Goal: Task Accomplishment & Management: Use online tool/utility

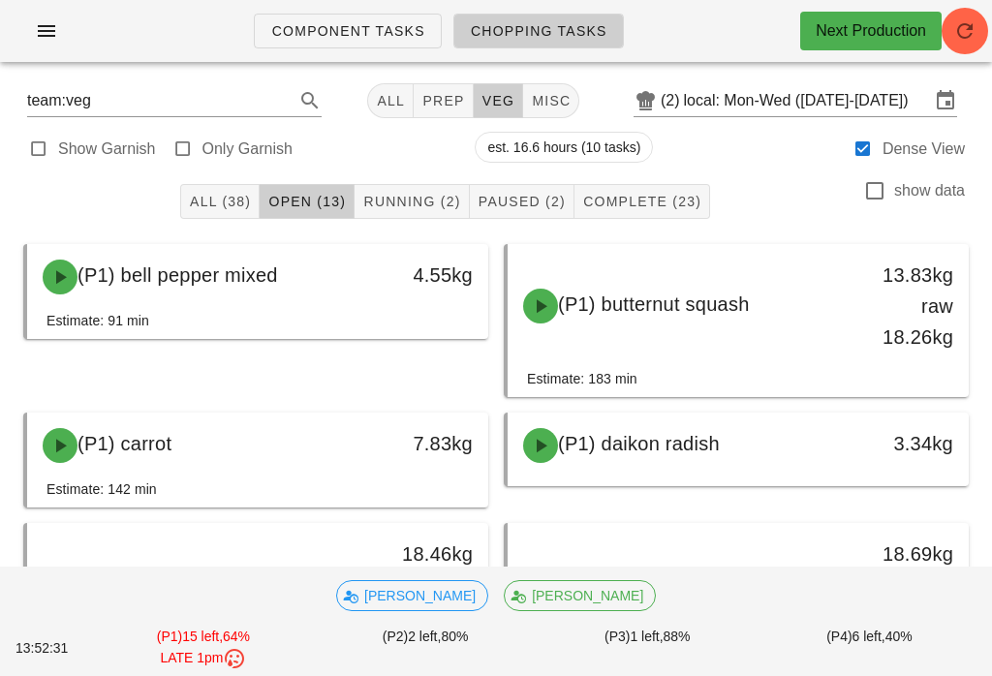
click at [664, 190] on button "Complete (23)" at bounding box center [642, 201] width 136 height 35
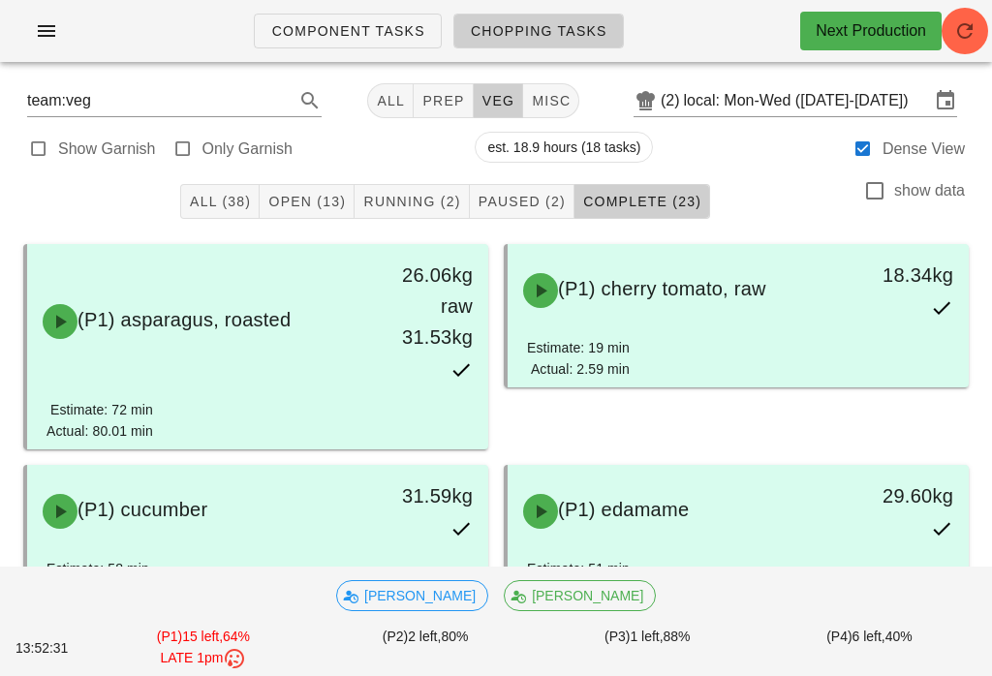
click at [534, 93] on span "misc" at bounding box center [551, 100] width 40 height 15
type input "team:misc"
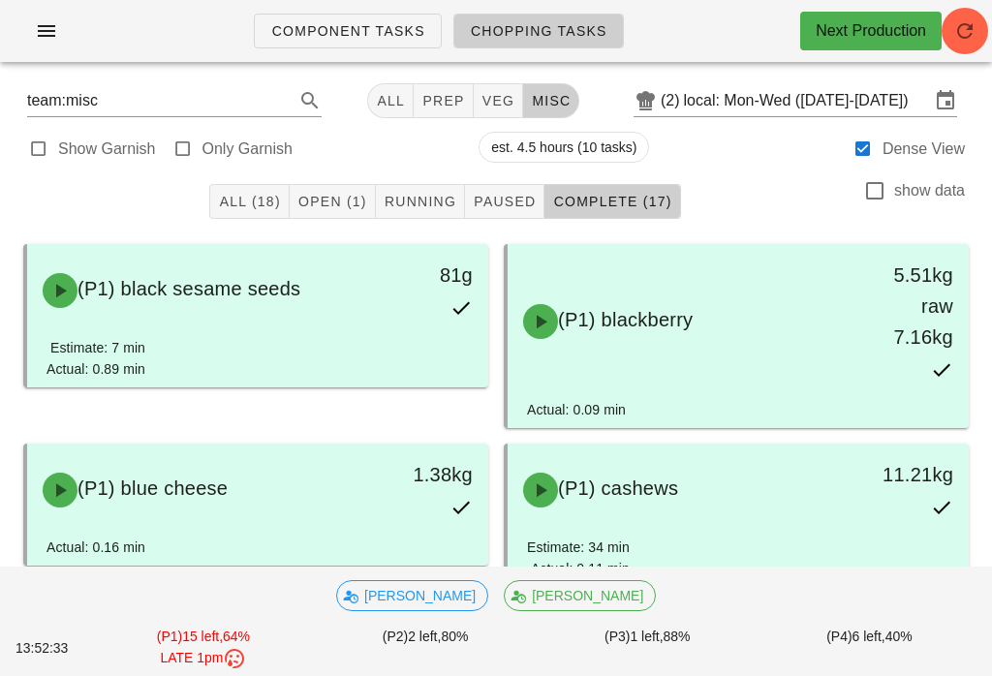
click at [331, 206] on span "Open (1)" at bounding box center [332, 201] width 70 height 15
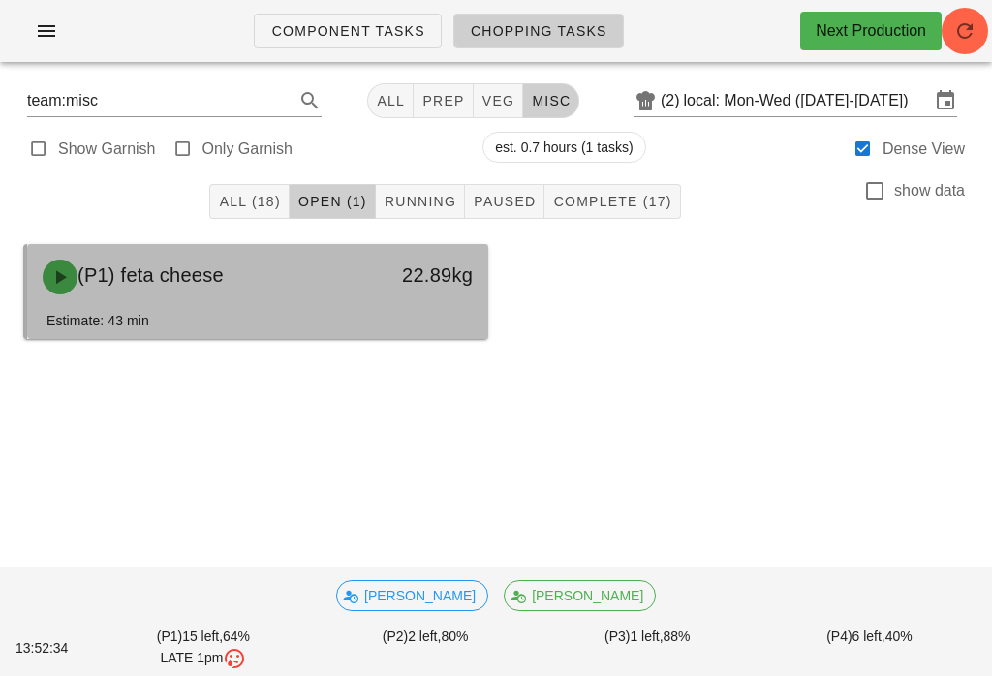
click at [388, 298] on div "22.89kg" at bounding box center [427, 277] width 113 height 58
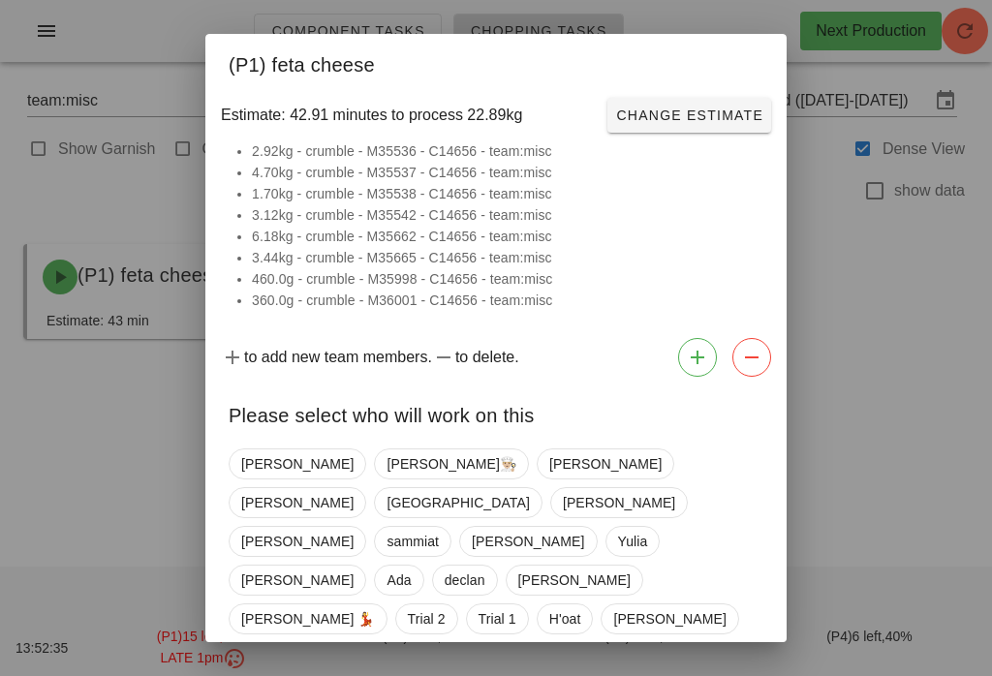
click at [251, 442] on div "[PERSON_NAME]👨🏼‍🍳 [PERSON_NAME] [PERSON_NAME] Milan [PERSON_NAME] [PERSON_NAME]…" at bounding box center [496, 561] width 535 height 240
click at [263, 452] on span "[PERSON_NAME]" at bounding box center [297, 463] width 112 height 29
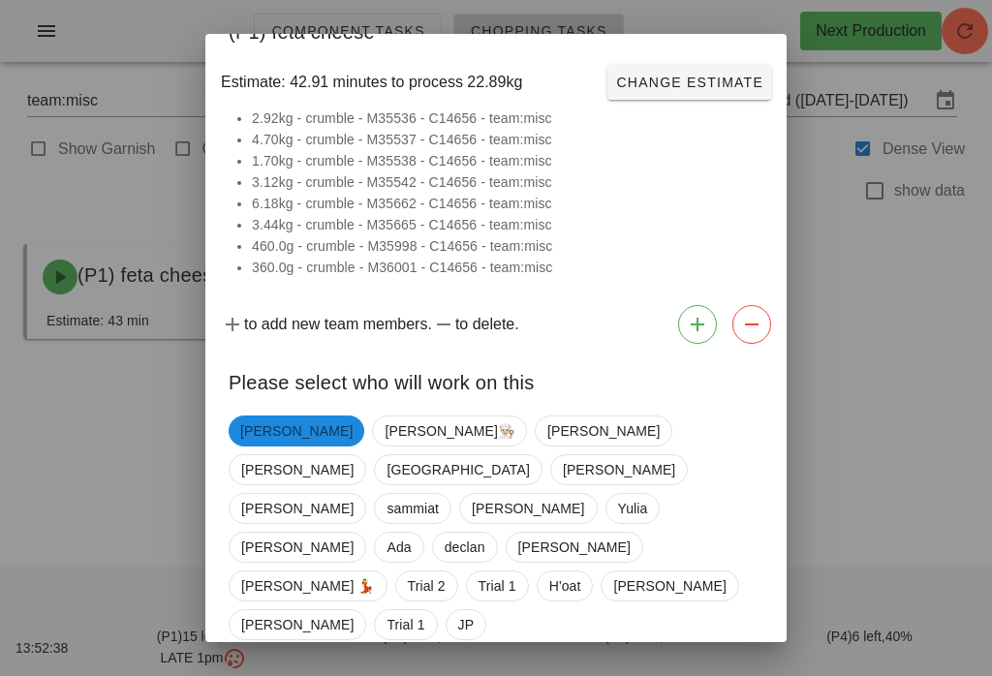
scroll to position [31, 0]
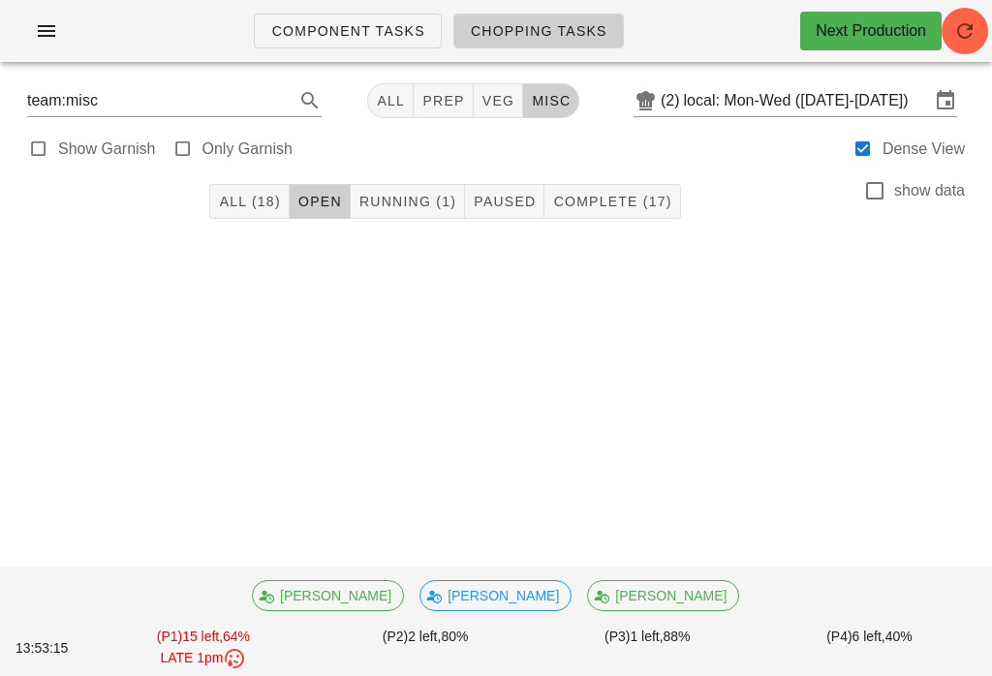
click at [386, 191] on button "Running (1)" at bounding box center [408, 201] width 114 height 35
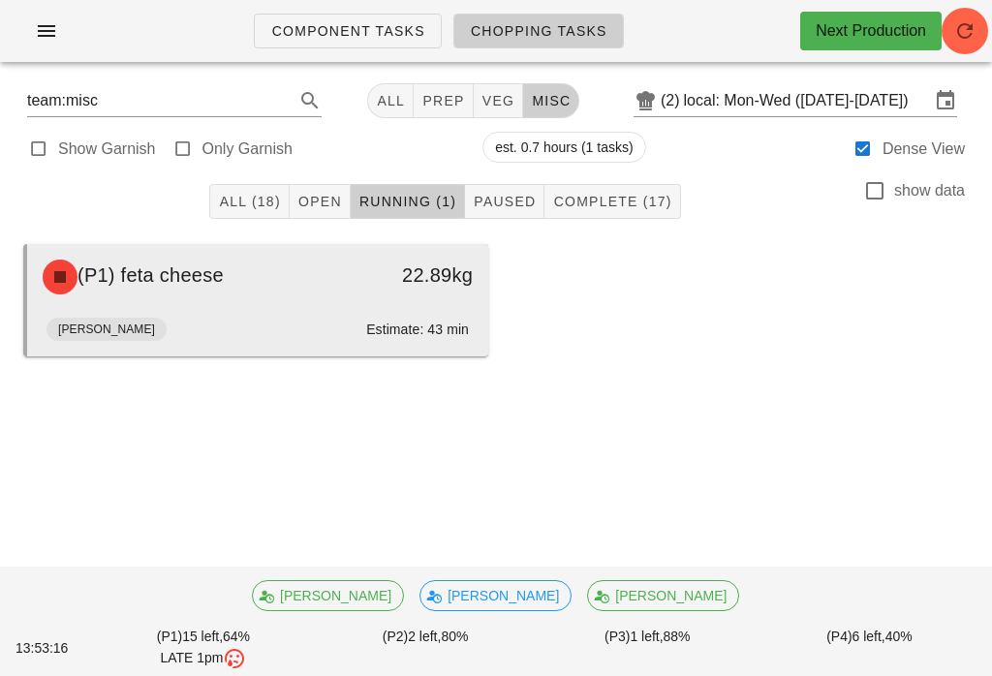
click at [318, 325] on div "[PERSON_NAME]: 43 min" at bounding box center [257, 333] width 422 height 46
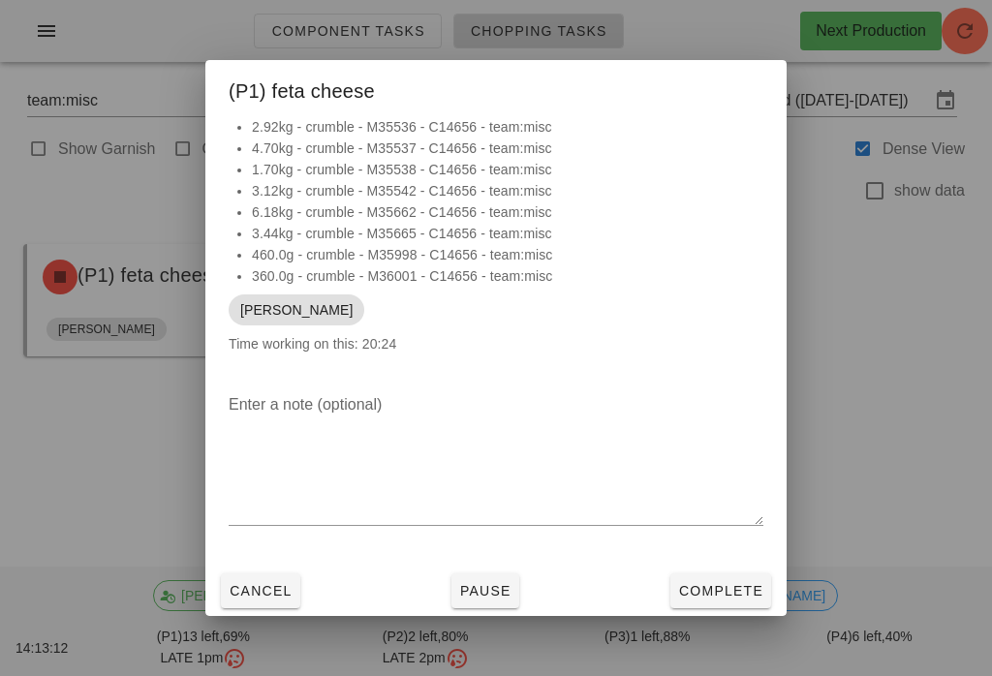
click at [721, 583] on span "Complete" at bounding box center [720, 590] width 85 height 15
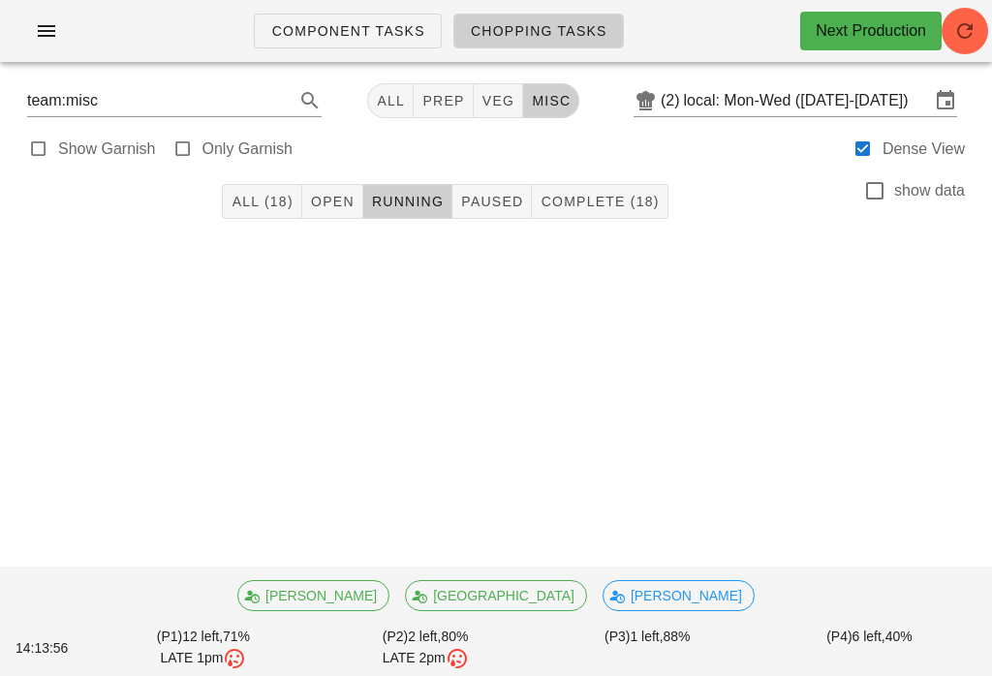
click at [647, 209] on span "Complete (18)" at bounding box center [599, 201] width 119 height 15
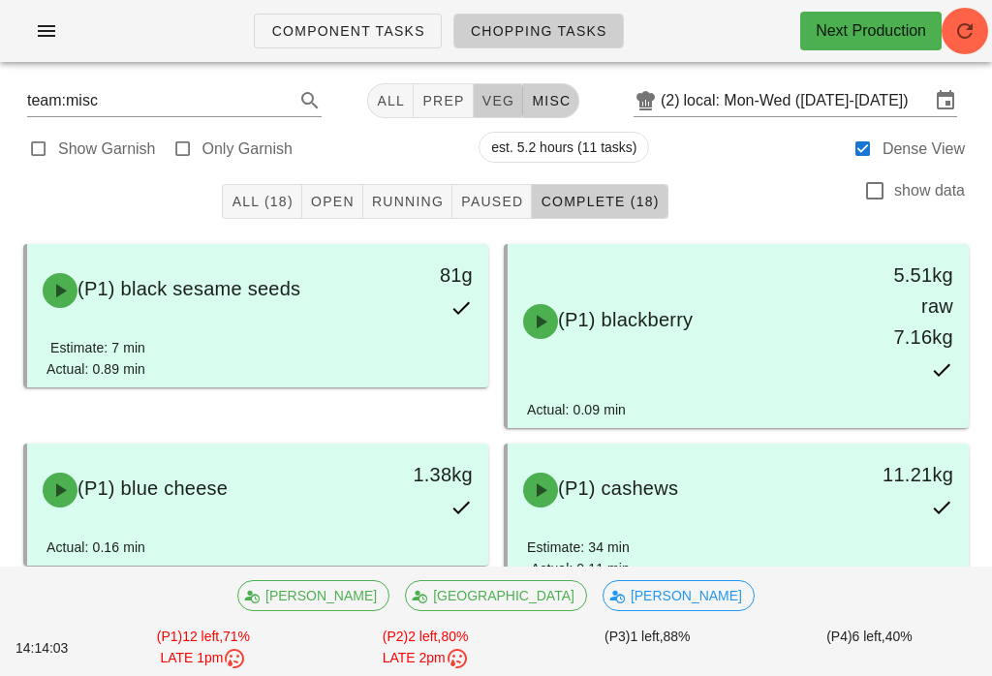
click at [346, 195] on span "Open" at bounding box center [332, 201] width 45 height 15
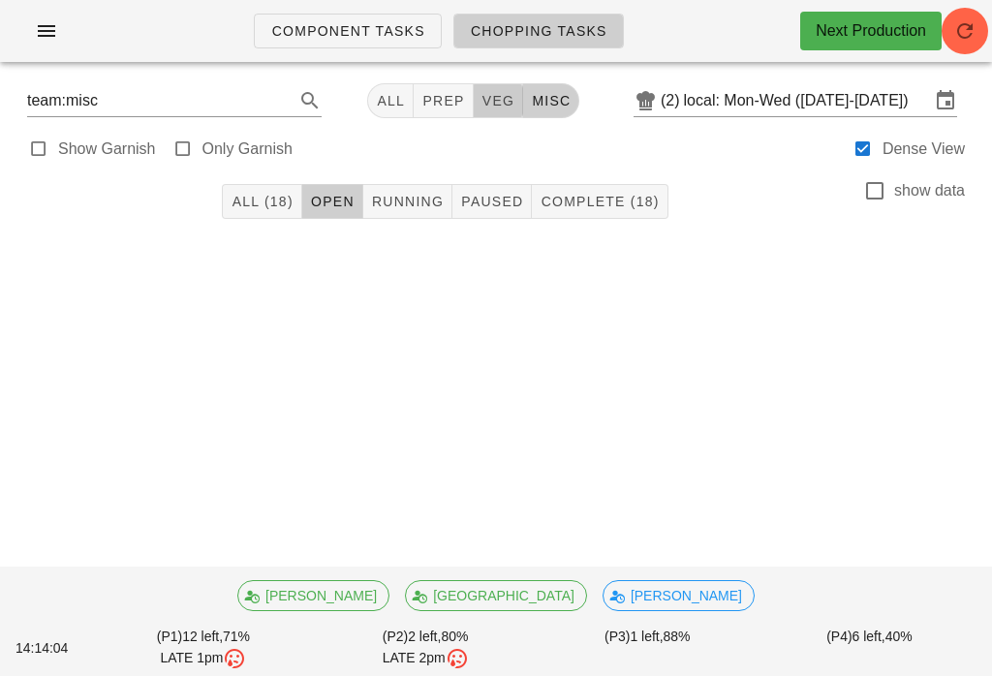
click at [261, 205] on span "All (18)" at bounding box center [262, 201] width 62 height 15
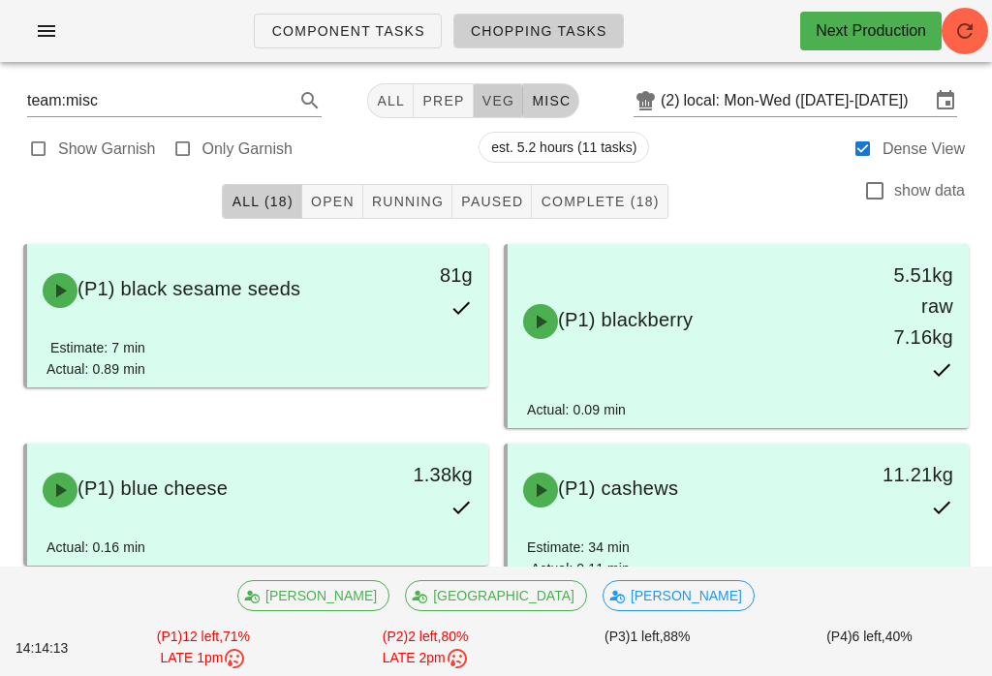
click at [348, 209] on span "Open" at bounding box center [332, 201] width 45 height 15
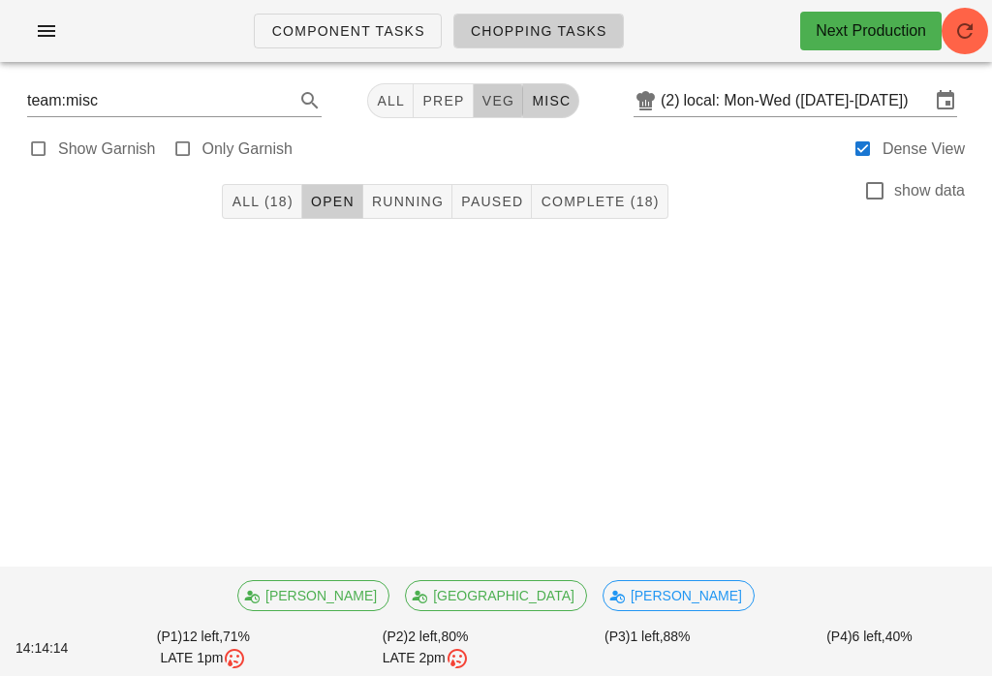
click at [417, 185] on button "Running" at bounding box center [407, 201] width 89 height 35
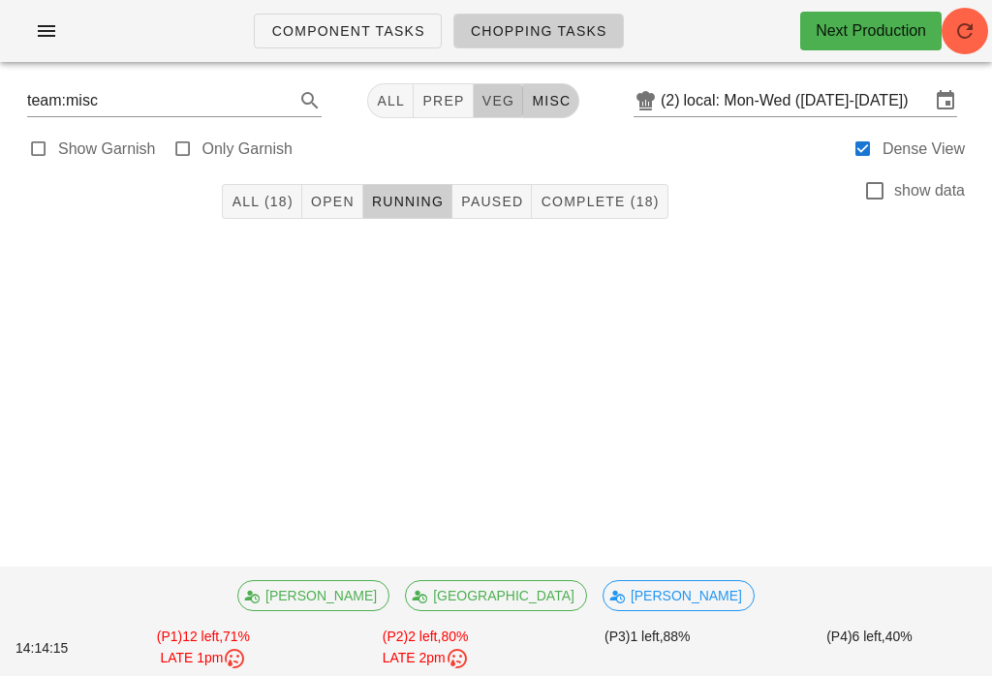
click at [537, 186] on button "Complete (18)" at bounding box center [600, 201] width 136 height 35
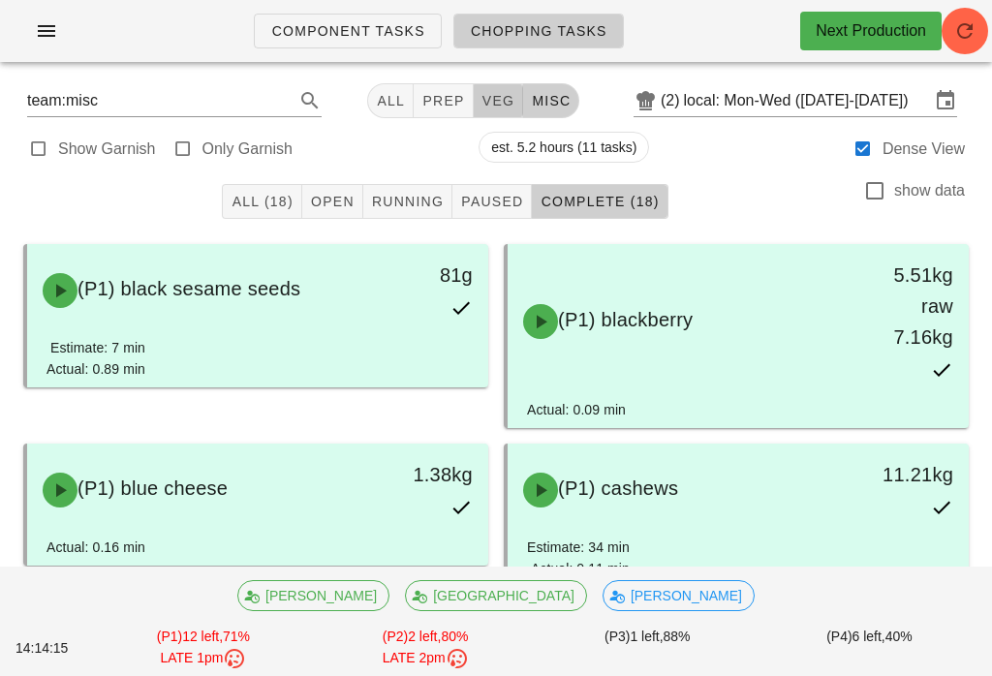
click at [657, 199] on button "Complete (18)" at bounding box center [600, 201] width 136 height 35
click at [403, 163] on div "Show Garnish Only Garnish est. 5.2 hours (11 tasks) Dense View" at bounding box center [496, 147] width 969 height 46
click at [400, 198] on span "Running" at bounding box center [407, 201] width 73 height 15
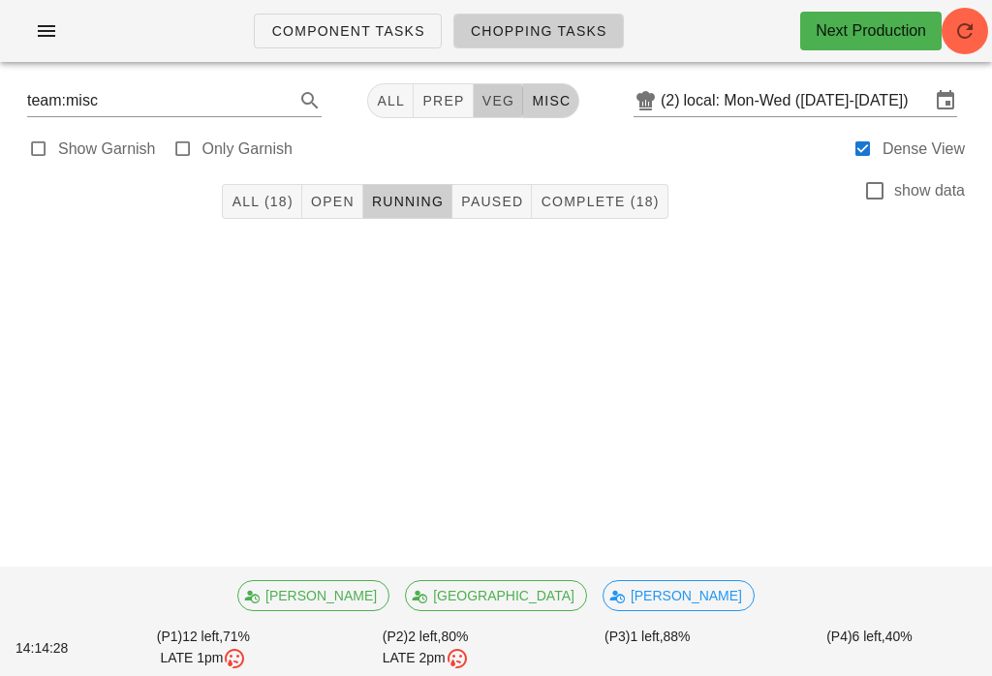
click at [276, 208] on span "All (18)" at bounding box center [262, 201] width 62 height 15
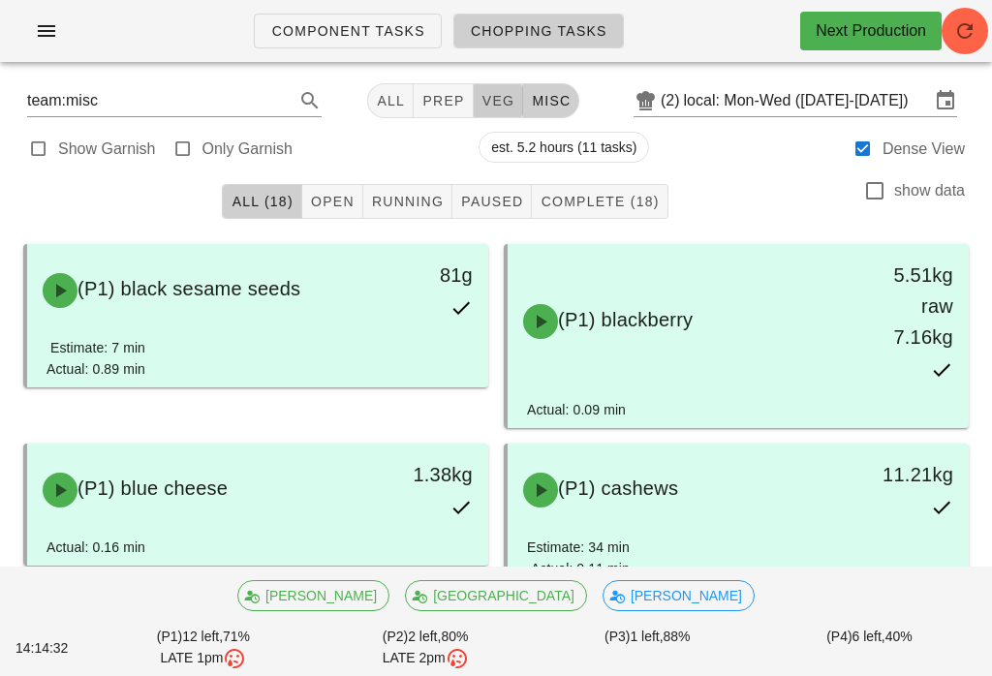
click at [193, 130] on div "Show Garnish Only Garnish est. 5.2 hours (11 tasks) Dense View" at bounding box center [496, 147] width 969 height 46
click at [553, 90] on button "misc" at bounding box center [551, 100] width 56 height 35
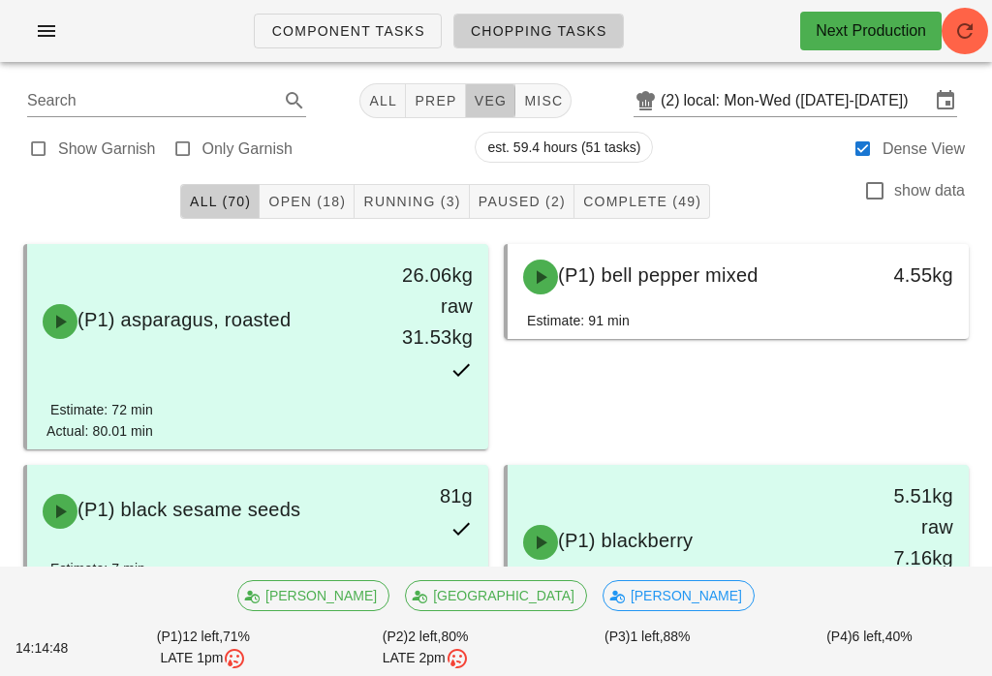
click at [965, 20] on icon "button" at bounding box center [964, 30] width 23 height 23
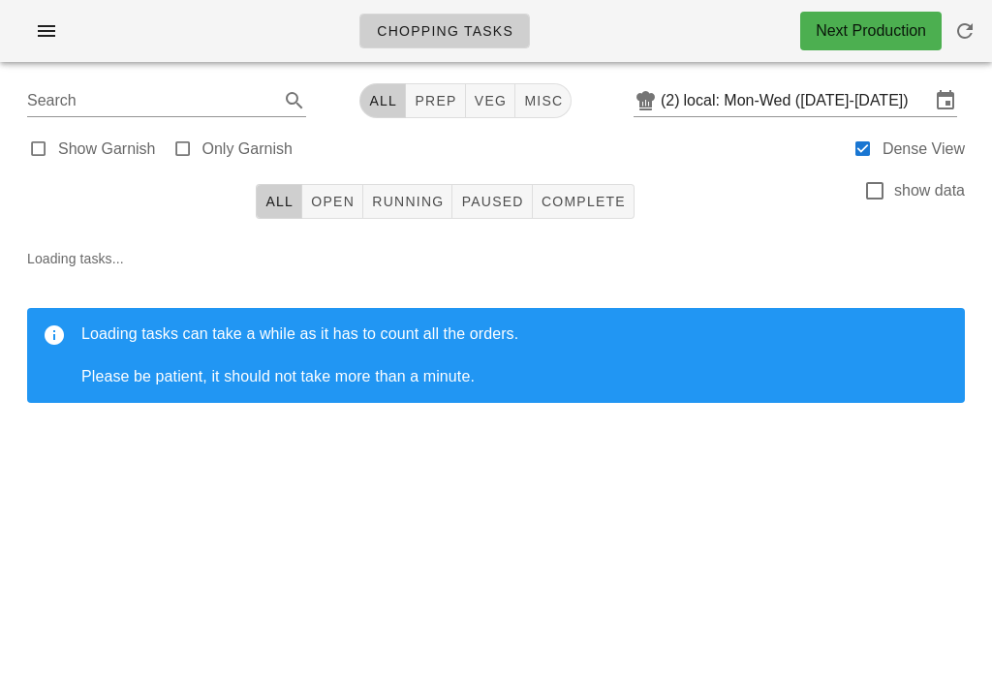
click at [474, 99] on span "veg" at bounding box center [491, 100] width 34 height 15
type input "team:veg"
click at [327, 203] on span "Open" at bounding box center [332, 201] width 45 height 15
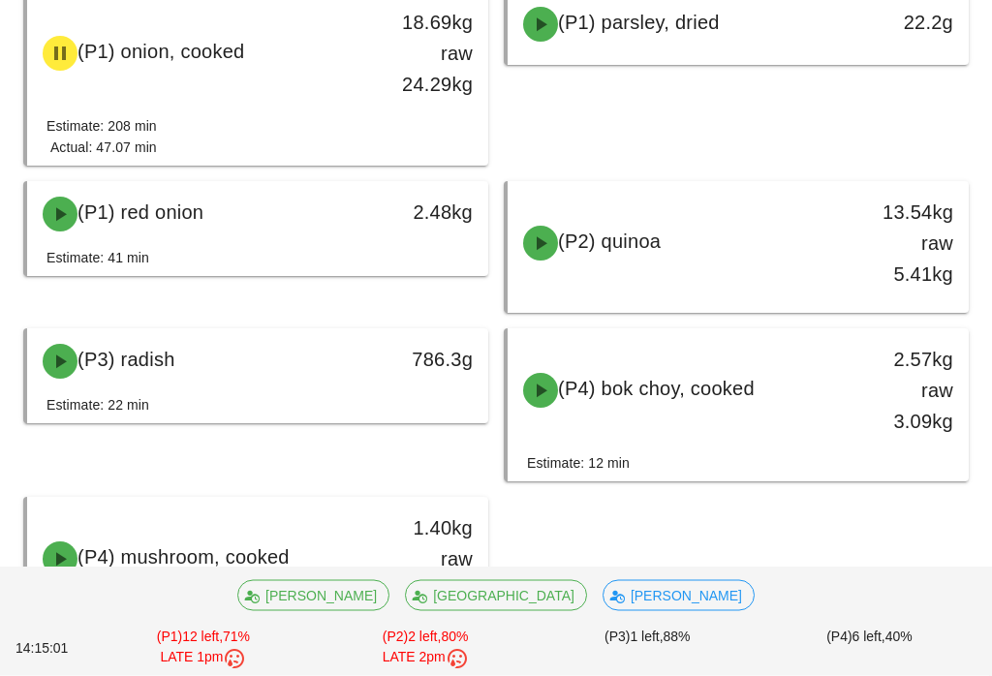
scroll to position [636, 0]
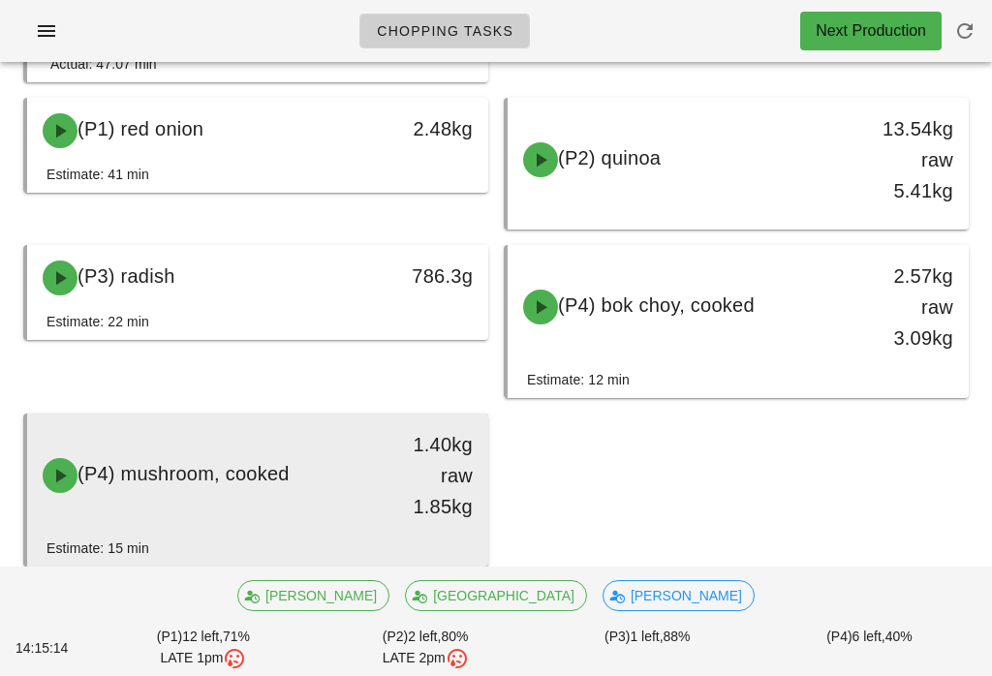
click at [263, 474] on span "(P4) mushroom, cooked" at bounding box center [183, 473] width 212 height 21
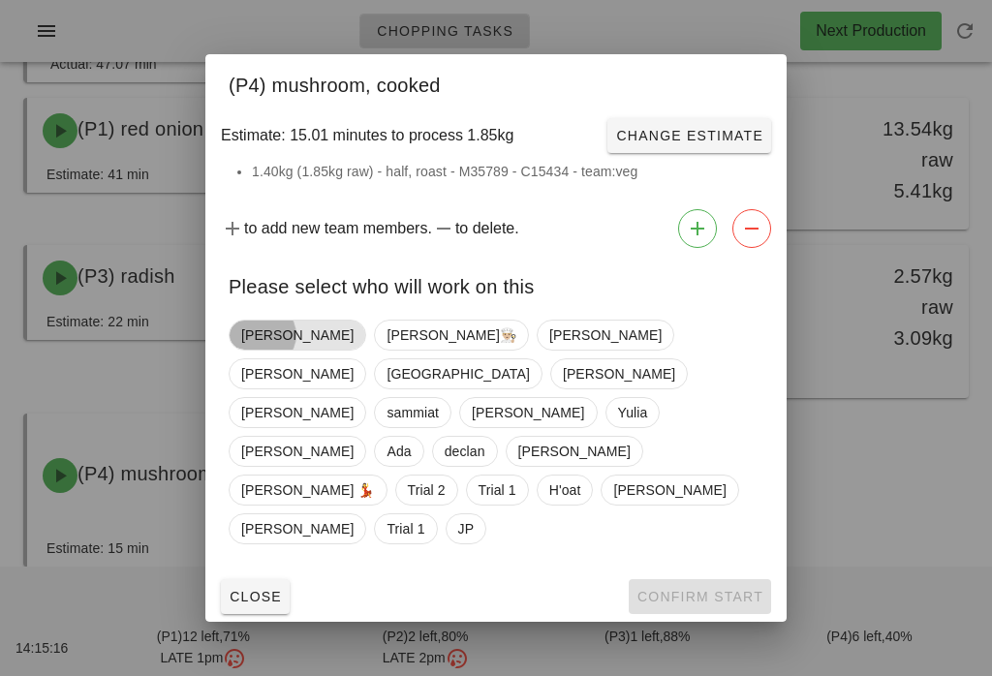
click at [263, 350] on span "[PERSON_NAME]" at bounding box center [297, 335] width 112 height 29
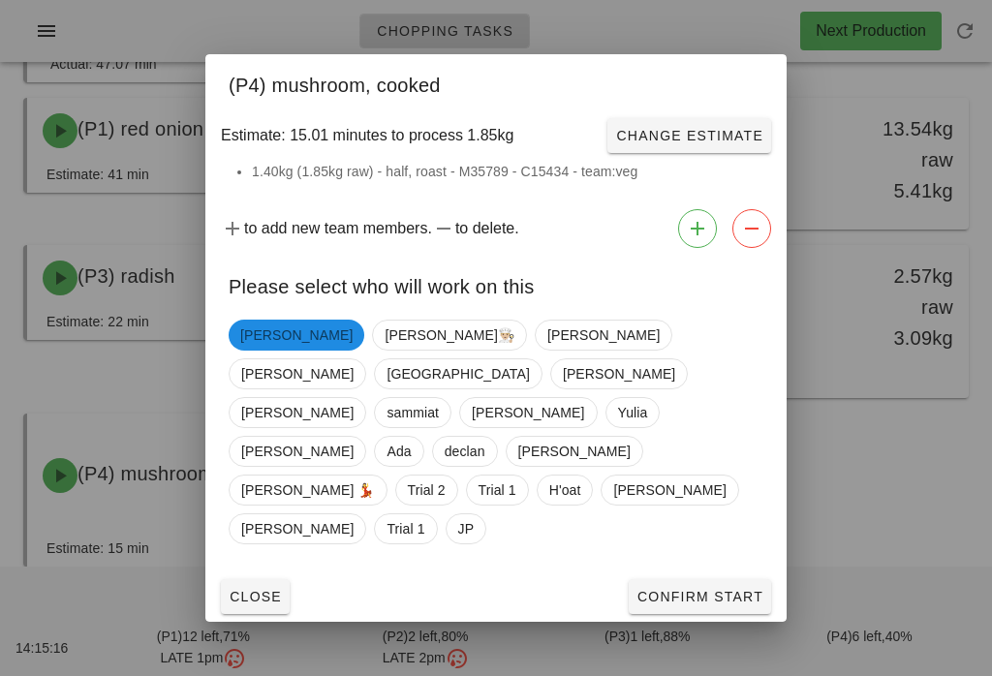
click at [716, 589] on span "Confirm Start" at bounding box center [699, 596] width 127 height 15
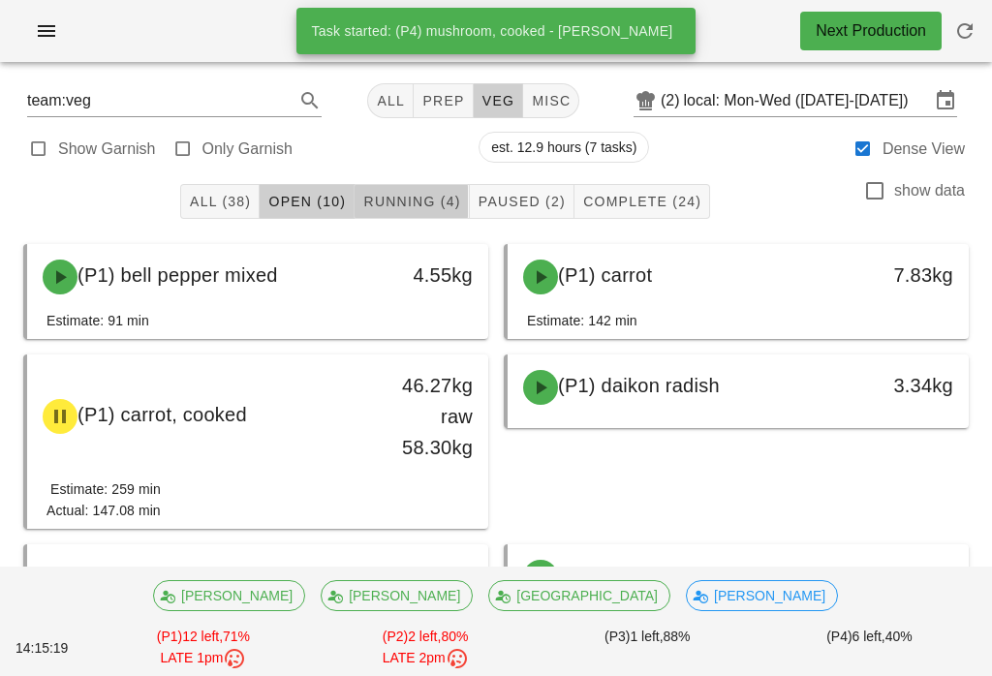
click at [436, 197] on span "Running (4)" at bounding box center [411, 201] width 98 height 15
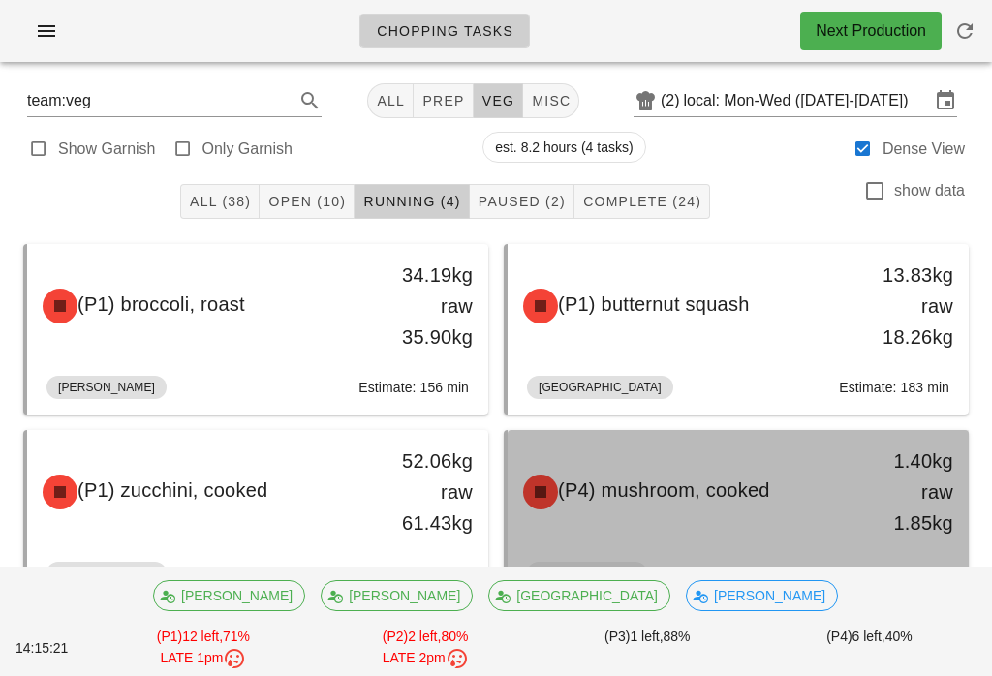
click at [699, 488] on span "(P4) mushroom, cooked" at bounding box center [664, 489] width 212 height 21
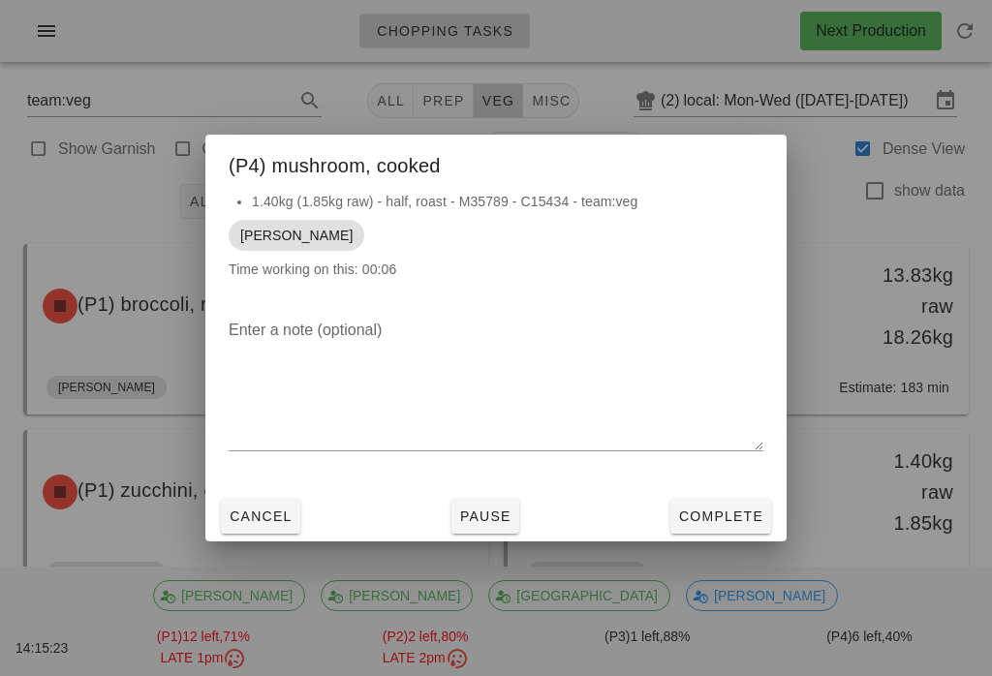
click at [727, 515] on span "Complete" at bounding box center [720, 516] width 85 height 15
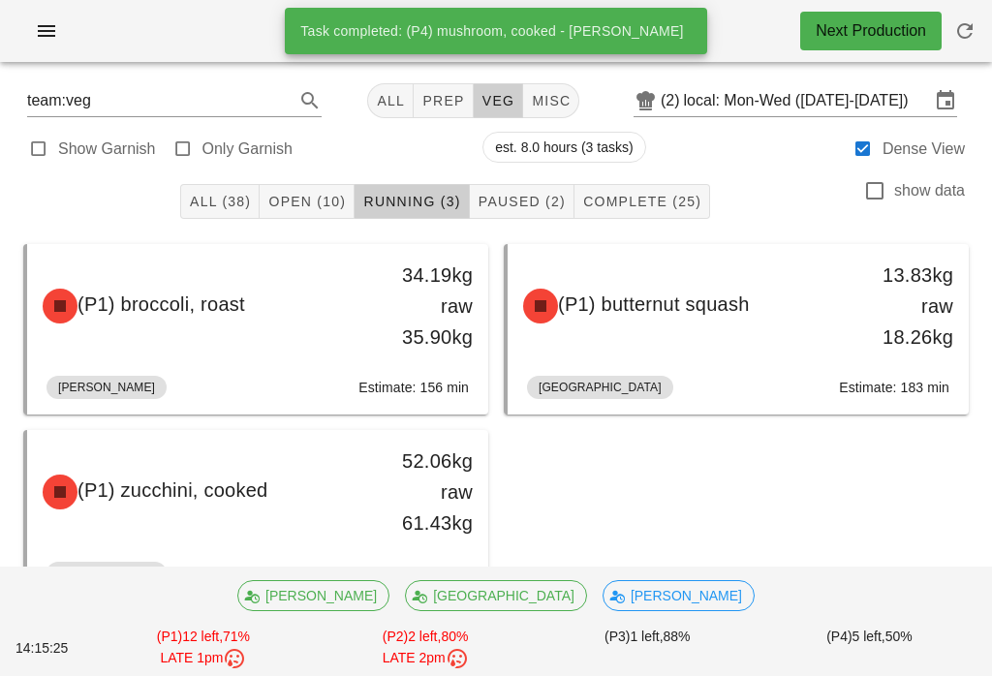
click at [313, 196] on span "Open (10)" at bounding box center [306, 201] width 78 height 15
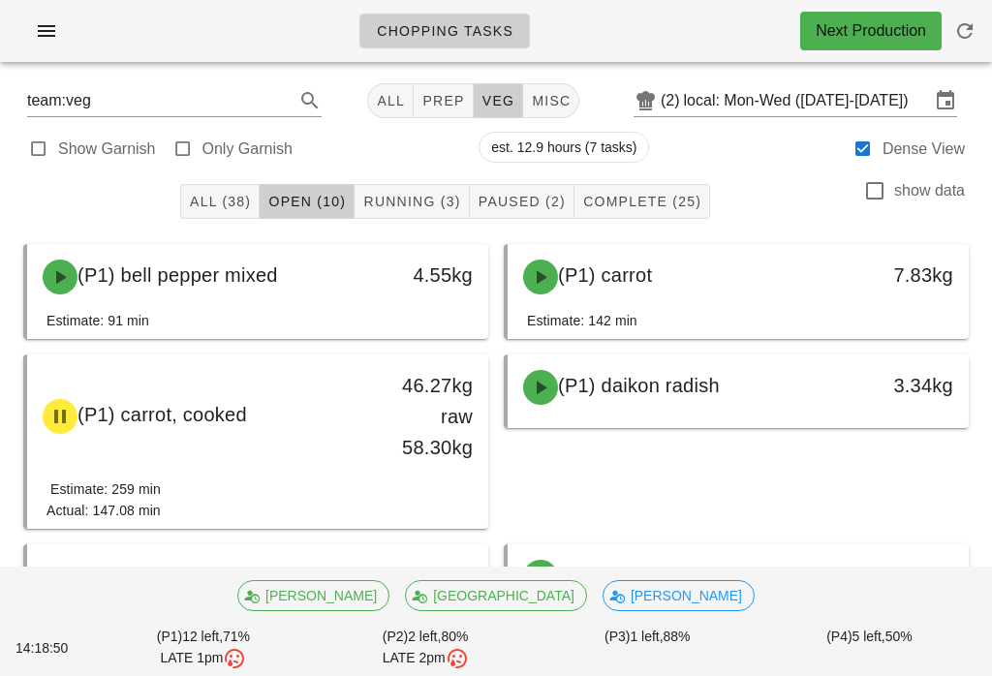
click at [231, 202] on span "All (38)" at bounding box center [220, 201] width 62 height 15
